Goal: Information Seeking & Learning: Learn about a topic

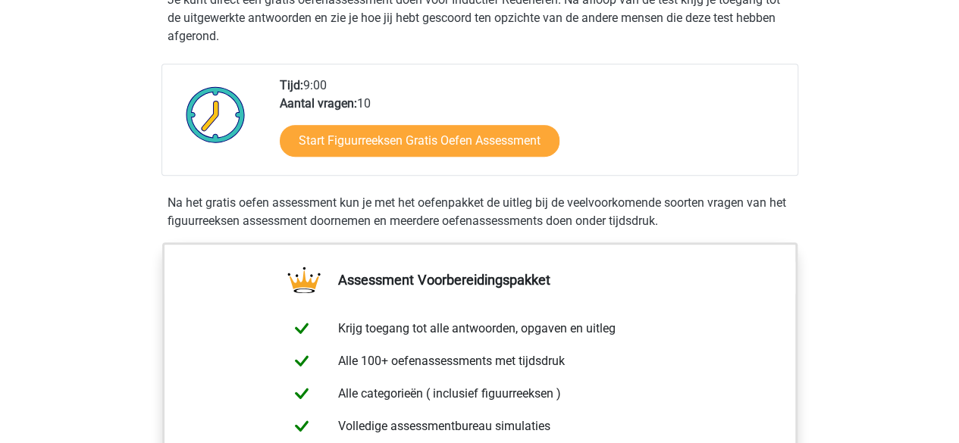
scroll to position [325, 0]
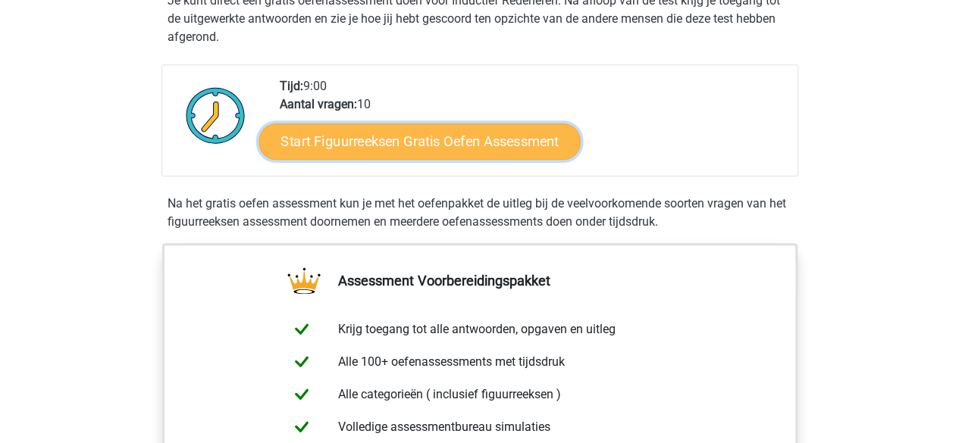
click at [379, 144] on link "Start Figuurreeksen Gratis Oefen Assessment" at bounding box center [418, 141] width 321 height 36
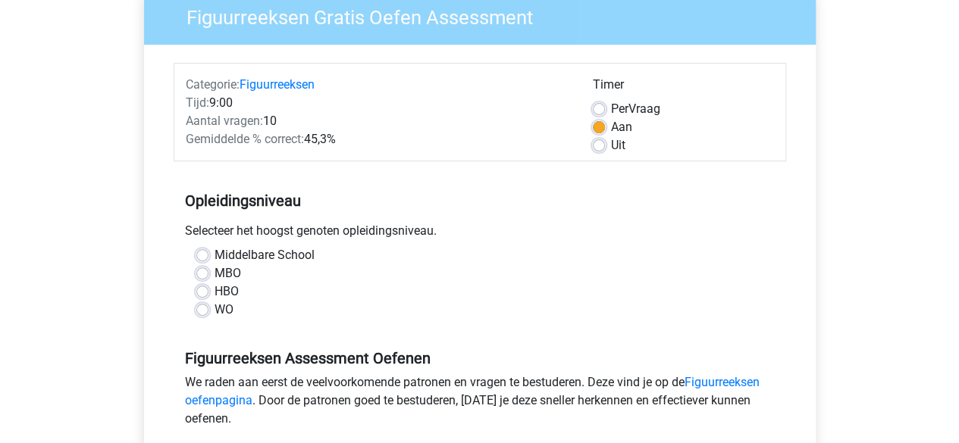
scroll to position [130, 0]
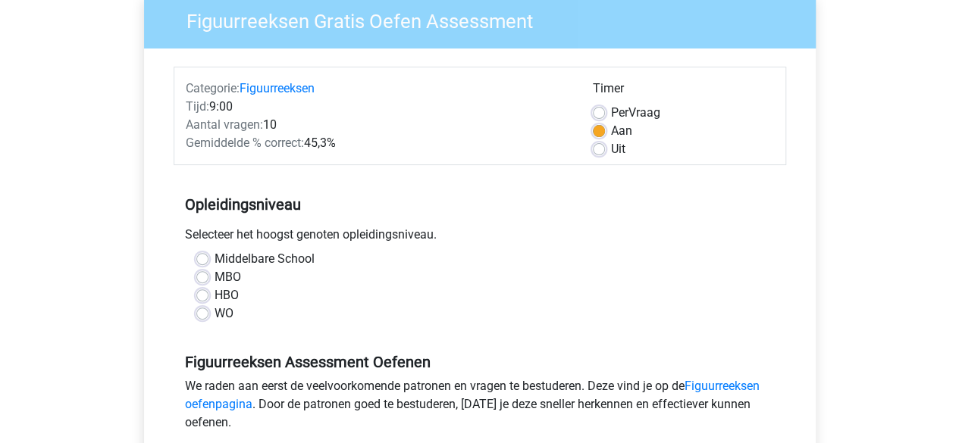
click at [208, 251] on div "Middelbare School" at bounding box center [479, 259] width 567 height 18
click at [253, 256] on label "Middelbare School" at bounding box center [264, 259] width 100 height 18
click at [208, 256] on input "Middelbare School" at bounding box center [202, 257] width 12 height 15
radio input "true"
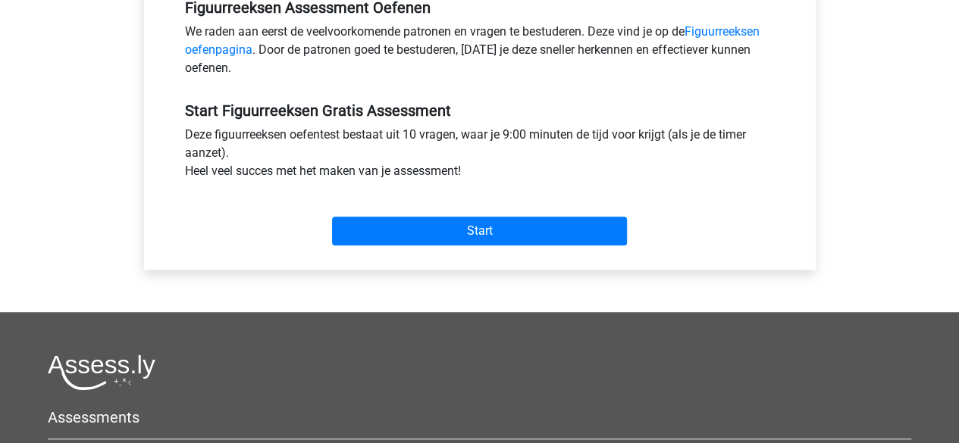
scroll to position [499, 0]
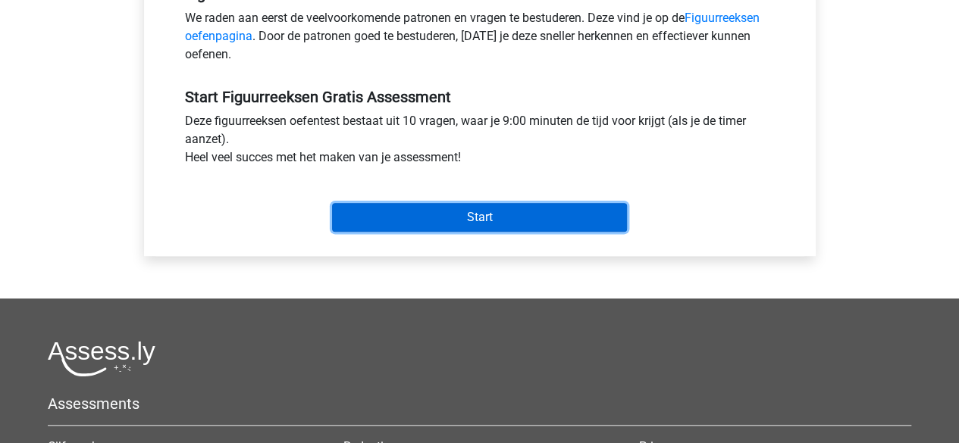
click at [477, 222] on input "Start" at bounding box center [479, 217] width 295 height 29
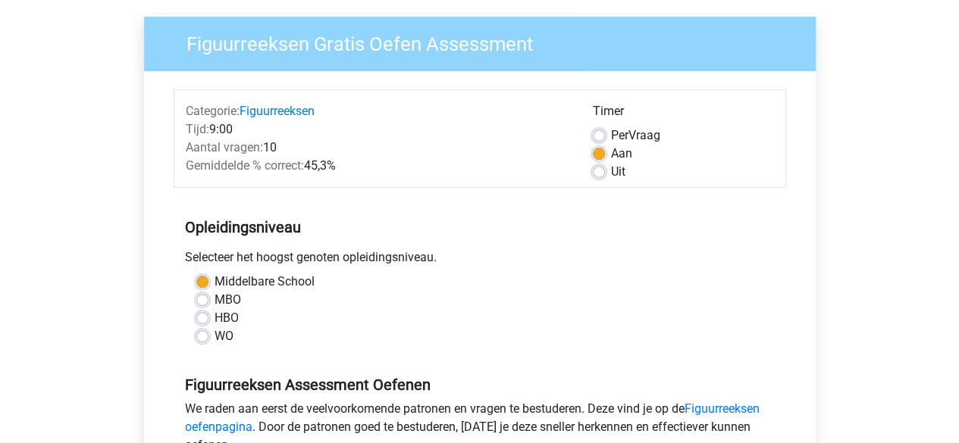
scroll to position [0, 0]
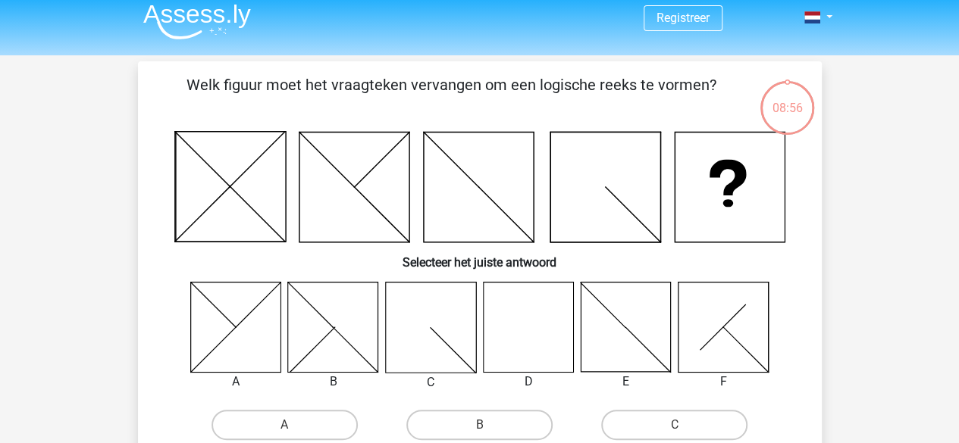
scroll to position [11, 0]
